Goal: Transaction & Acquisition: Book appointment/travel/reservation

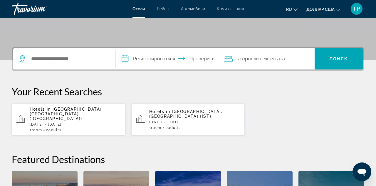
scroll to position [118, 0]
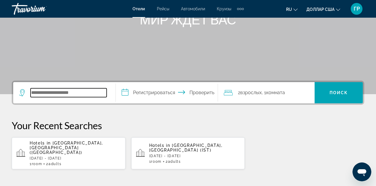
click at [50, 95] on input "Поиск отеля" at bounding box center [69, 92] width 76 height 9
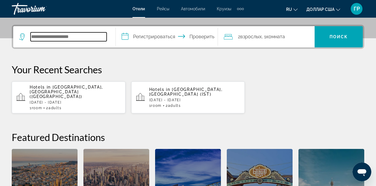
scroll to position [143, 0]
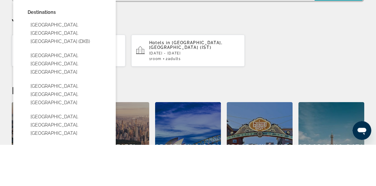
click at [63, 72] on button "[GEOGRAPHIC_DATA], [GEOGRAPHIC_DATA], [GEOGRAPHIC_DATA] (DXB)" at bounding box center [69, 75] width 82 height 28
type input "**********"
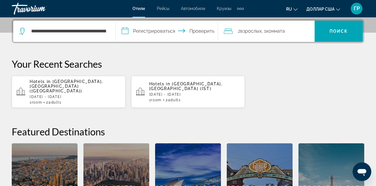
click at [121, 34] on input "**********" at bounding box center [168, 32] width 105 height 23
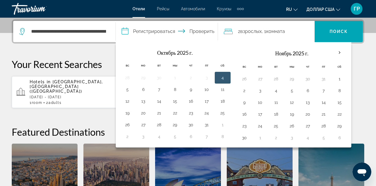
click at [340, 51] on th "В следующем месяце" at bounding box center [340, 52] width 16 height 13
click at [339, 52] on th "В следующем месяце" at bounding box center [340, 52] width 16 height 13
click at [124, 31] on input "**********" at bounding box center [168, 32] width 105 height 23
click at [157, 33] on input "**********" at bounding box center [168, 32] width 105 height 23
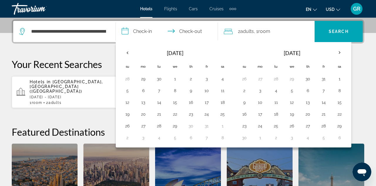
click at [126, 32] on input "**********" at bounding box center [168, 32] width 105 height 23
click at [149, 34] on input "**********" at bounding box center [168, 32] width 105 height 23
click at [337, 53] on th "Next month" at bounding box center [340, 52] width 16 height 13
click at [159, 114] on button "20" at bounding box center [158, 114] width 9 height 8
click at [208, 113] on button "23" at bounding box center [206, 114] width 9 height 8
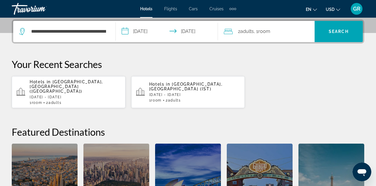
type input "**********"
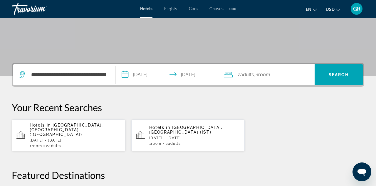
click at [273, 76] on div "2 Adult Adults , 1 Room rooms" at bounding box center [269, 74] width 91 height 8
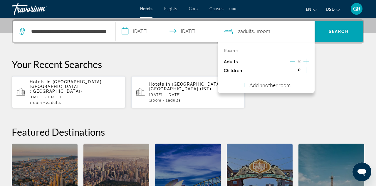
click at [307, 69] on icon "Increment children" at bounding box center [305, 69] width 5 height 5
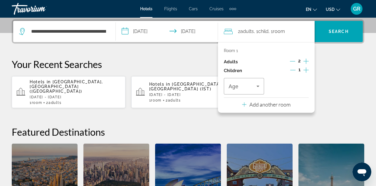
click at [306, 70] on icon "Increment children" at bounding box center [305, 69] width 5 height 7
click at [258, 86] on icon "Travelers: 2 adults, 2 children" at bounding box center [257, 85] width 3 height 1
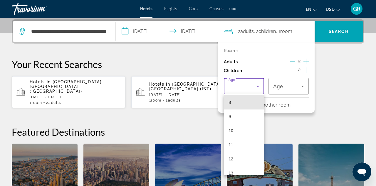
scroll to position [124, 0]
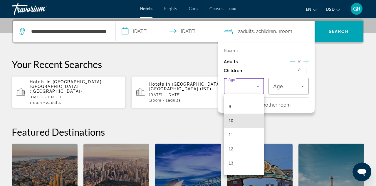
click at [240, 117] on mat-option "10" at bounding box center [244, 120] width 40 height 14
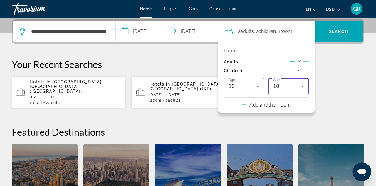
click at [304, 86] on icon "Travelers: 2 adults, 2 children" at bounding box center [302, 86] width 7 height 7
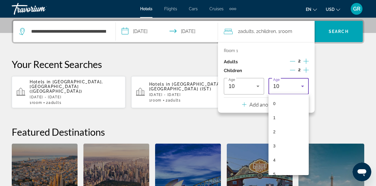
scroll to position [77, 0]
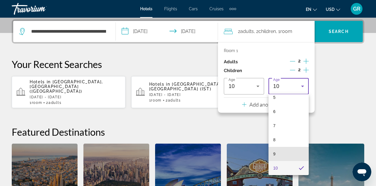
click at [281, 153] on mat-option "9" at bounding box center [288, 154] width 40 height 14
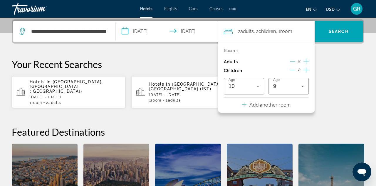
click at [260, 85] on icon "Travelers: 2 adults, 2 children" at bounding box center [257, 86] width 7 height 7
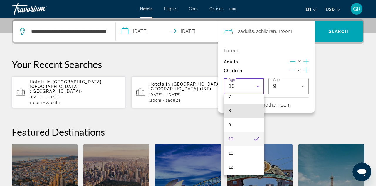
scroll to position [106, 0]
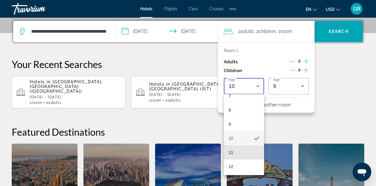
click at [236, 152] on mat-option "11" at bounding box center [244, 152] width 40 height 14
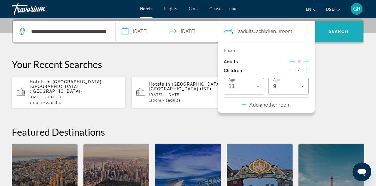
click at [344, 33] on span "Search" at bounding box center [339, 31] width 20 height 5
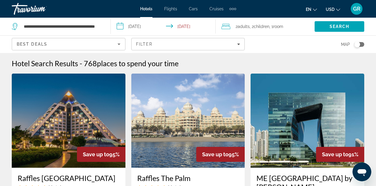
click at [198, 126] on img "Main content" at bounding box center [188, 120] width 114 height 94
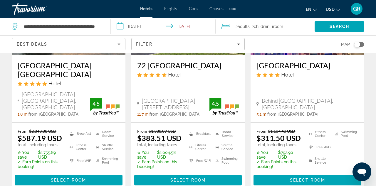
scroll to position [614, 0]
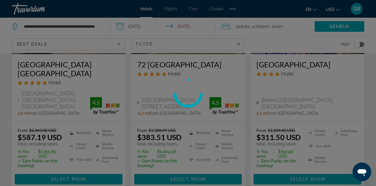
click at [172, 185] on div at bounding box center [188, 93] width 376 height 186
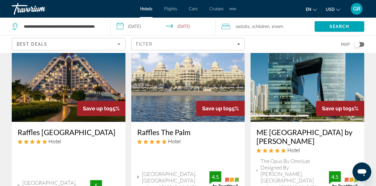
scroll to position [46, 0]
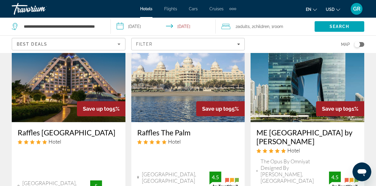
click at [33, 98] on img "Main content" at bounding box center [69, 75] width 114 height 94
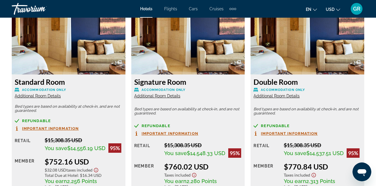
scroll to position [928, 0]
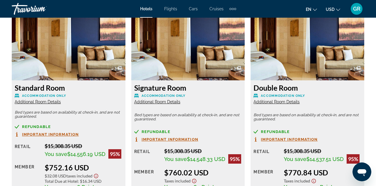
click at [274, 87] on h3 "Double Room" at bounding box center [307, 87] width 108 height 9
click at [274, 99] on span "Additional Room Details" at bounding box center [276, 101] width 46 height 5
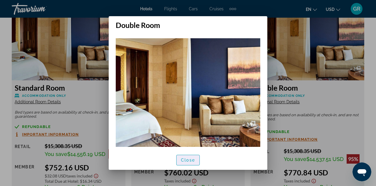
click at [186, 162] on span "button" at bounding box center [188, 160] width 23 height 14
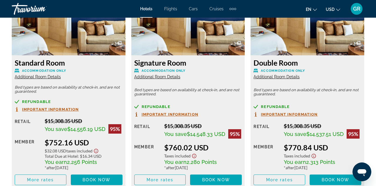
scroll to position [953, 0]
